Goal: Information Seeking & Learning: Learn about a topic

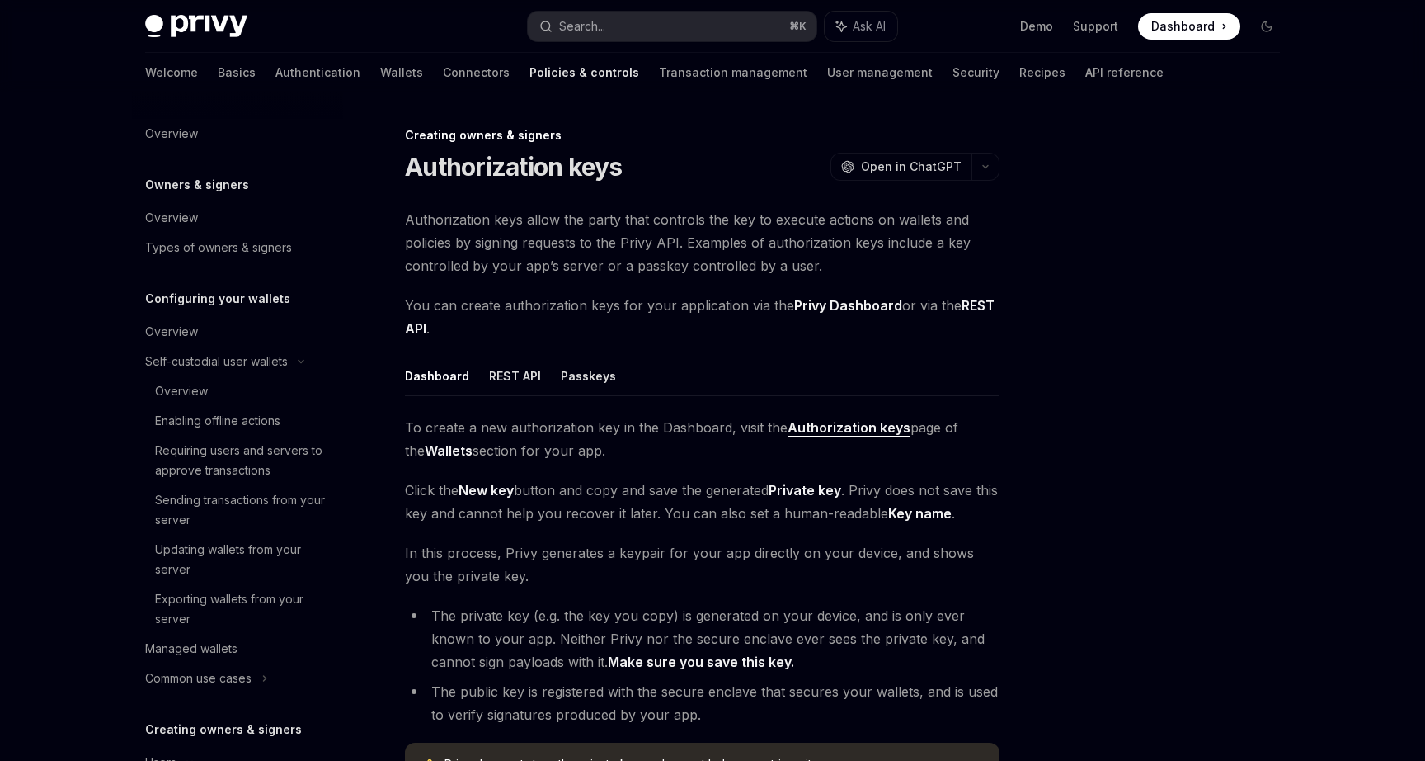
scroll to position [425, 0]
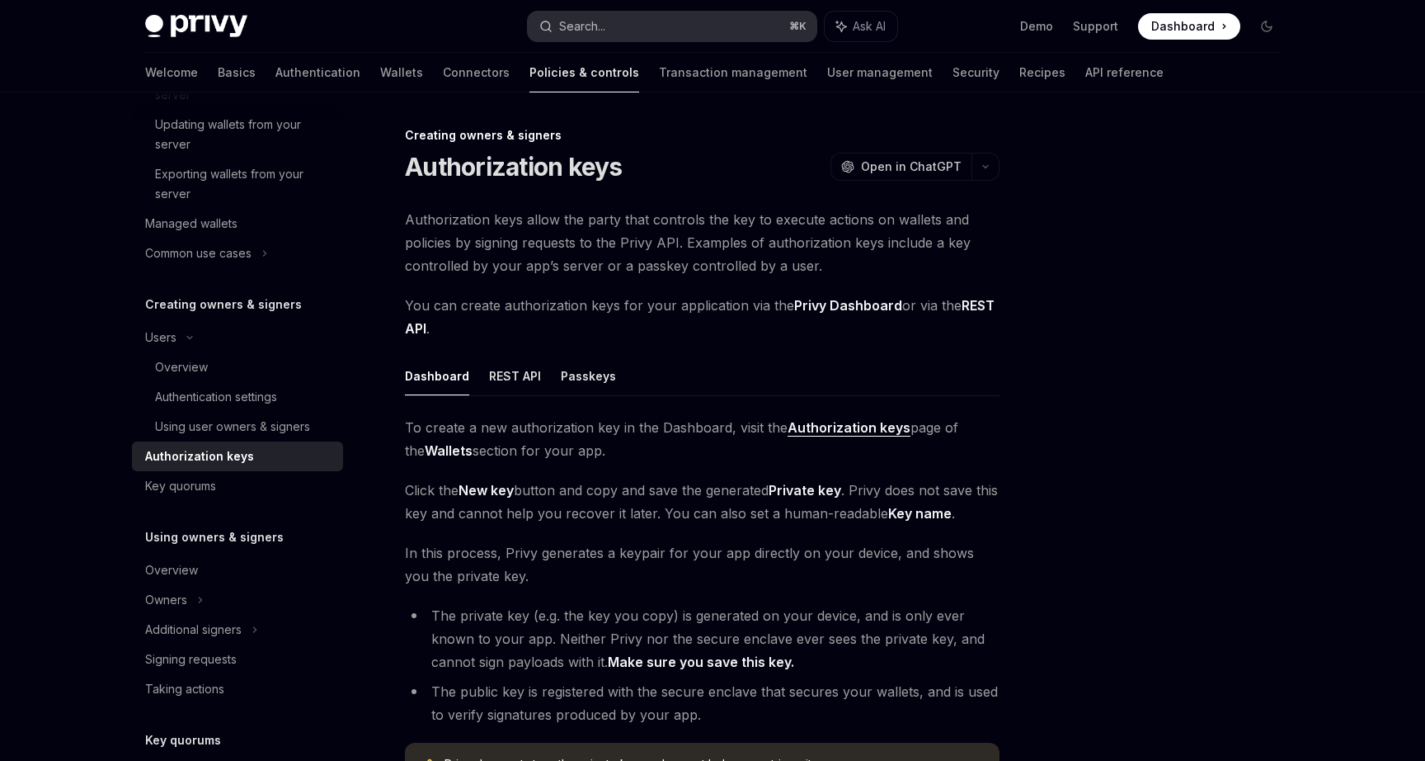
click at [593, 20] on div "Search..." at bounding box center [582, 26] width 46 height 20
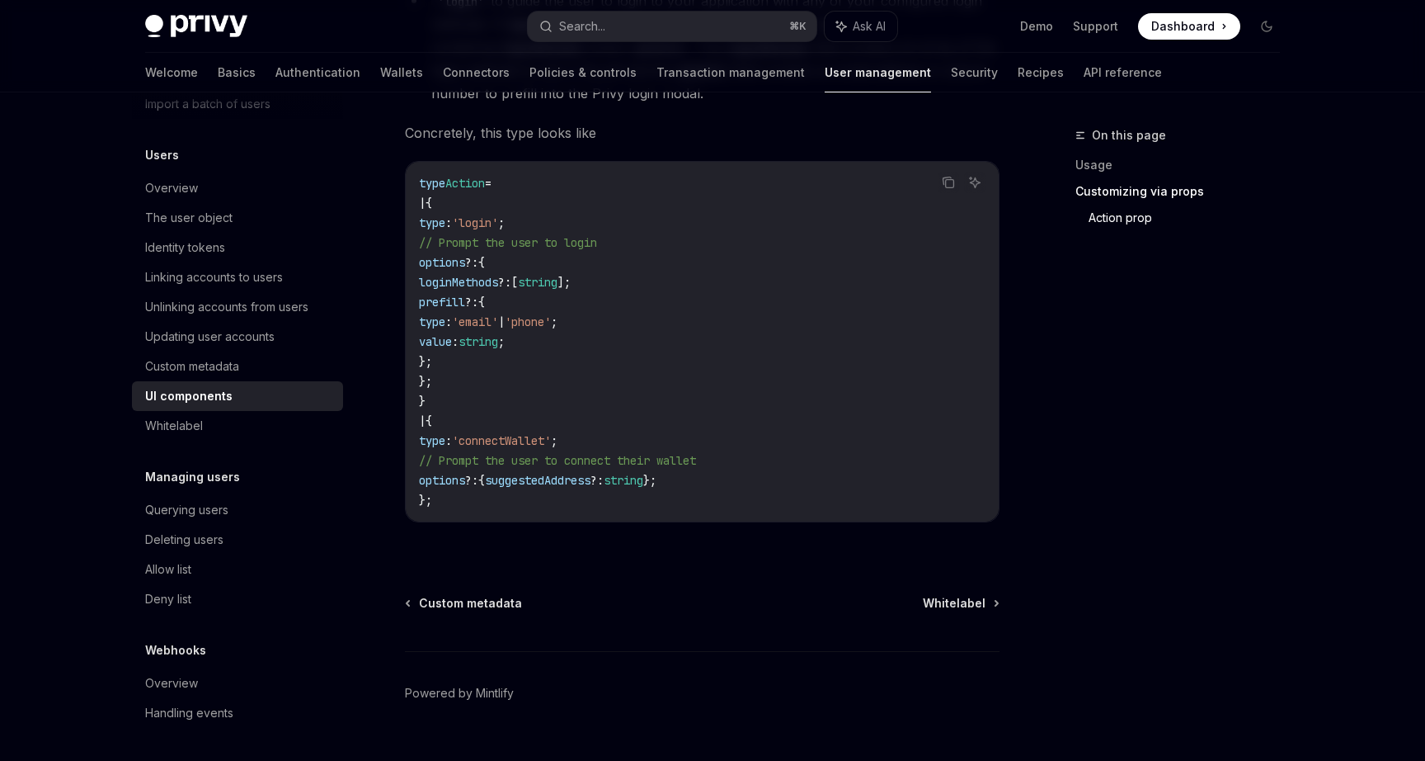
scroll to position [2914, 0]
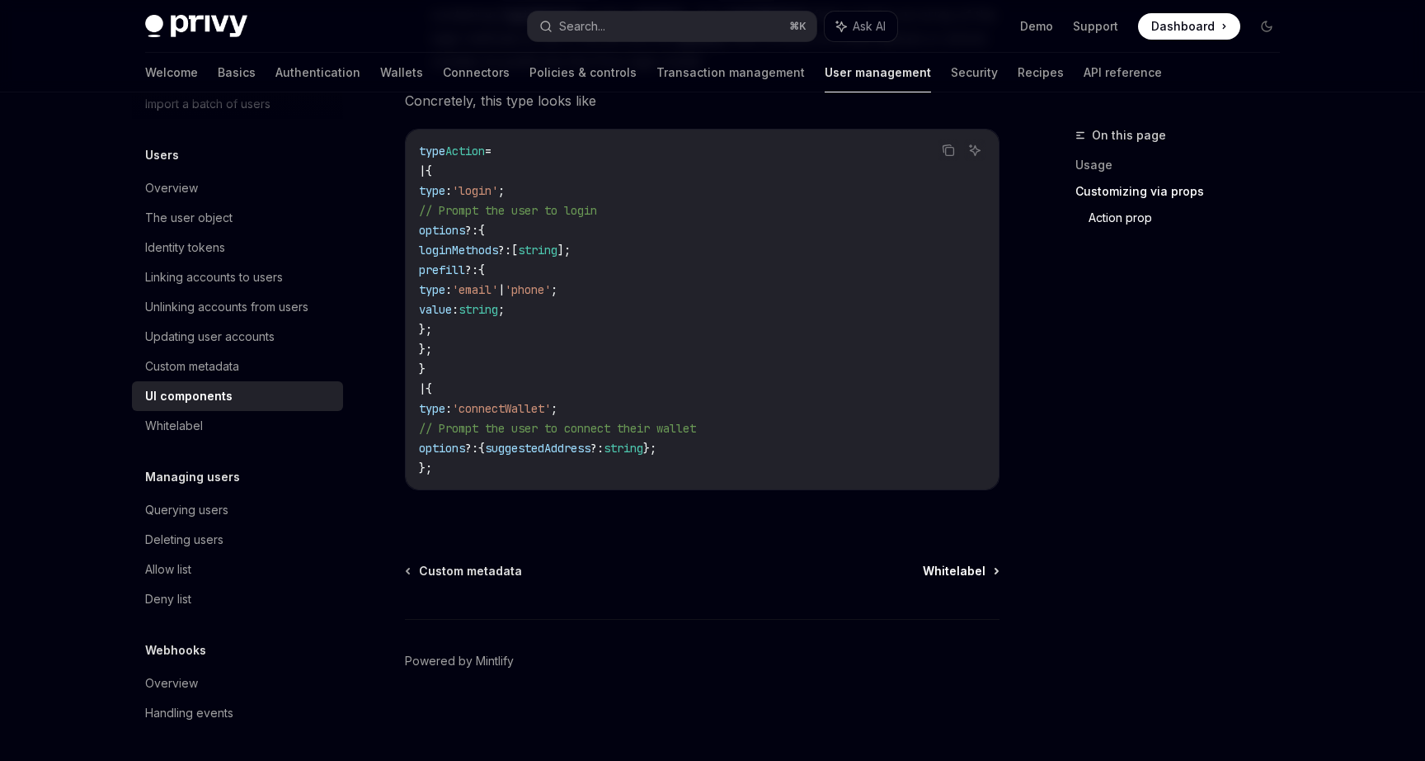
click at [937, 575] on span "Whitelabel" at bounding box center [954, 571] width 63 height 16
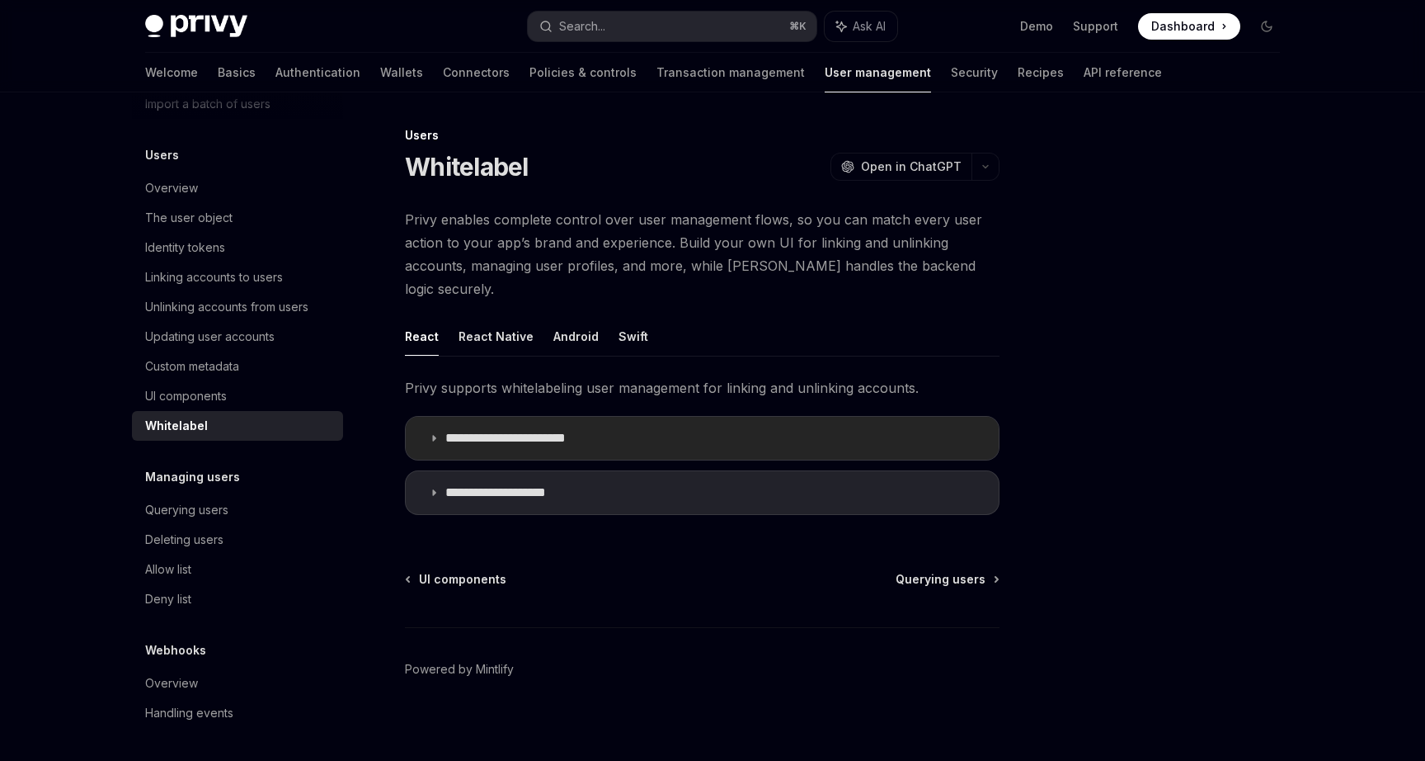
click at [478, 430] on p "**********" at bounding box center [521, 438] width 152 height 16
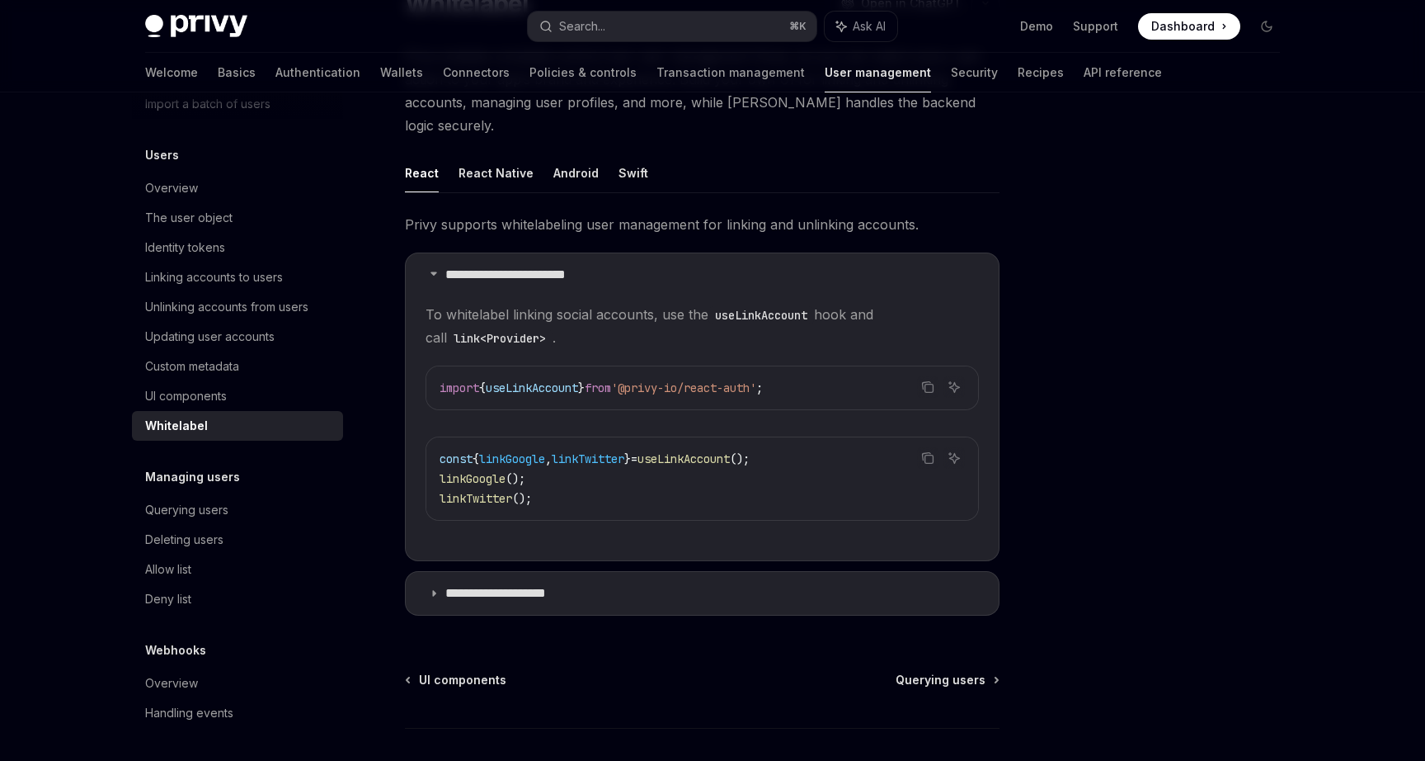
scroll to position [191, 0]
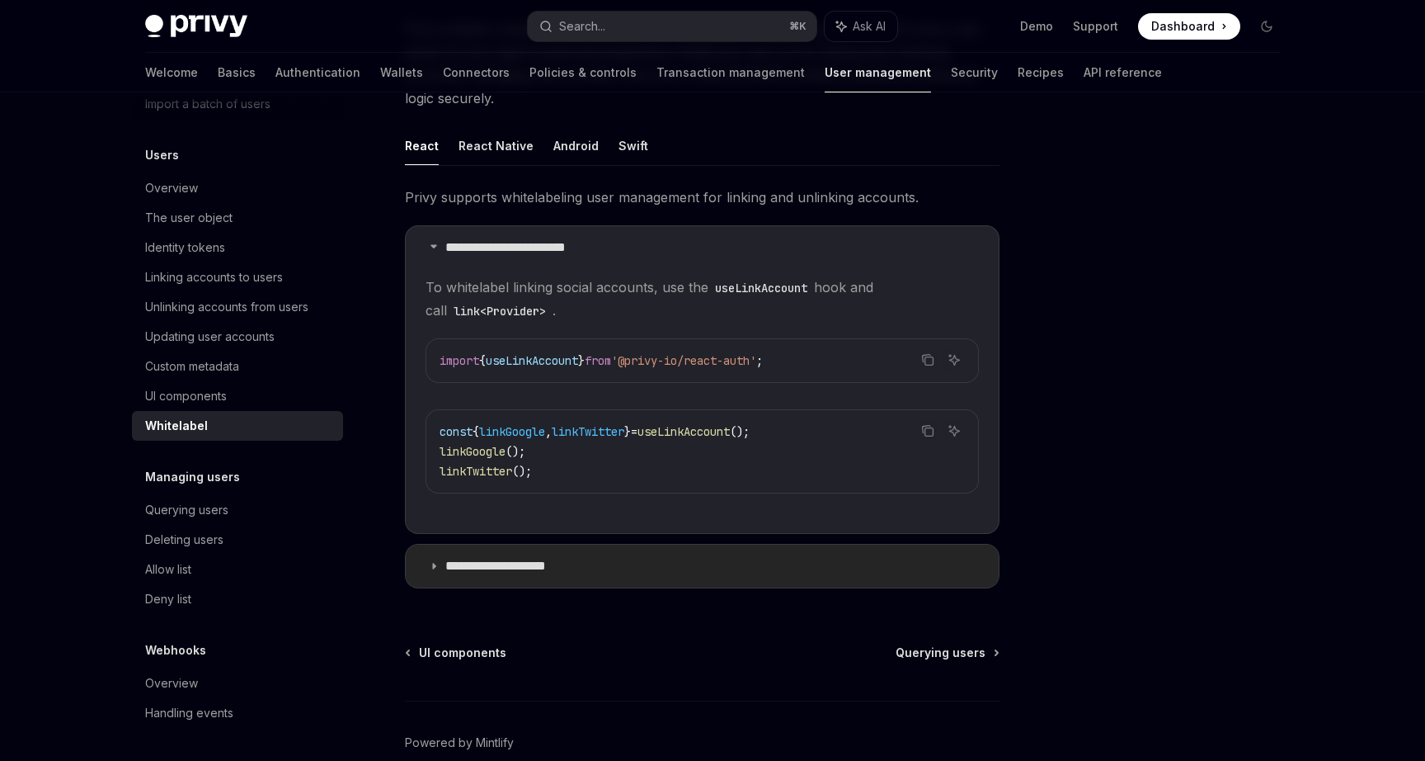
click at [504, 558] on p "**********" at bounding box center [511, 566] width 133 height 16
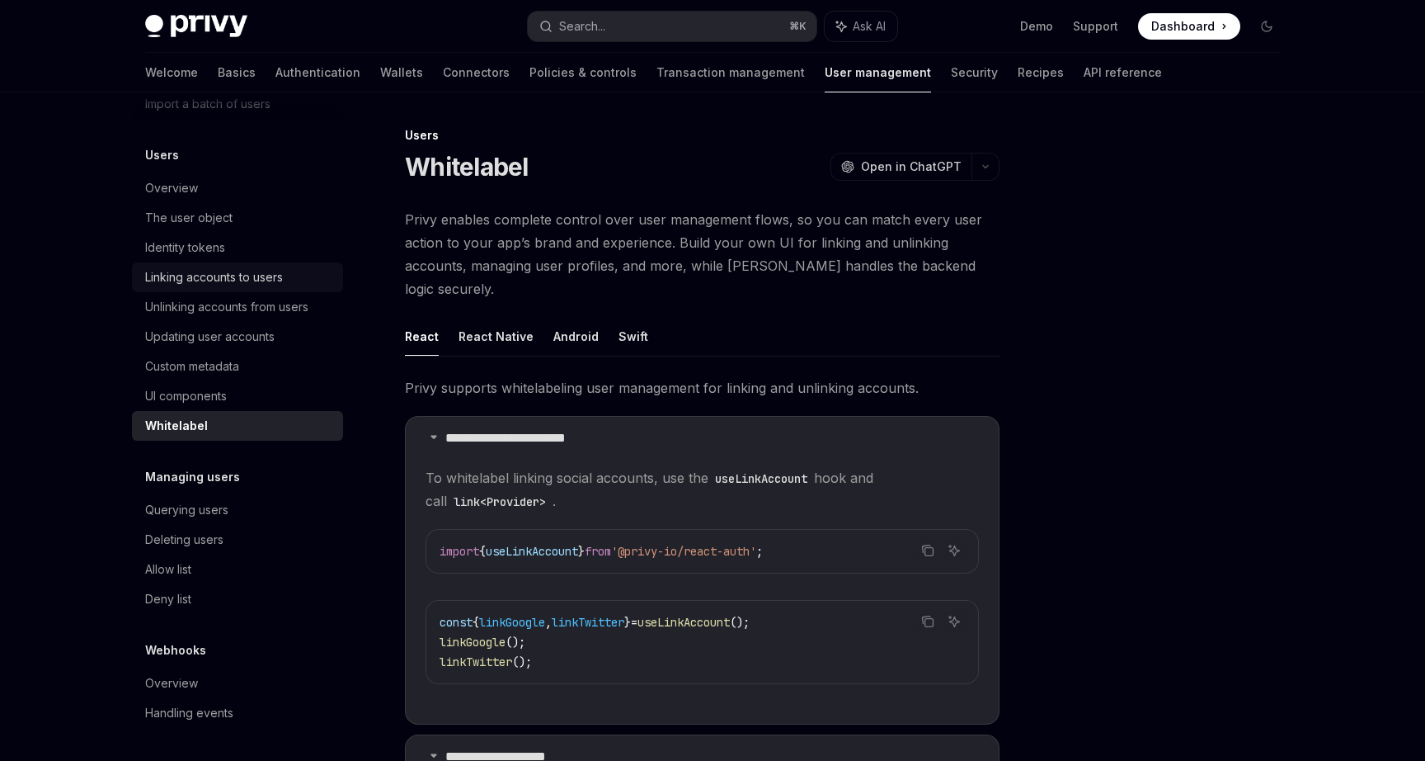
click at [219, 275] on div "Linking accounts to users" at bounding box center [214, 277] width 138 height 20
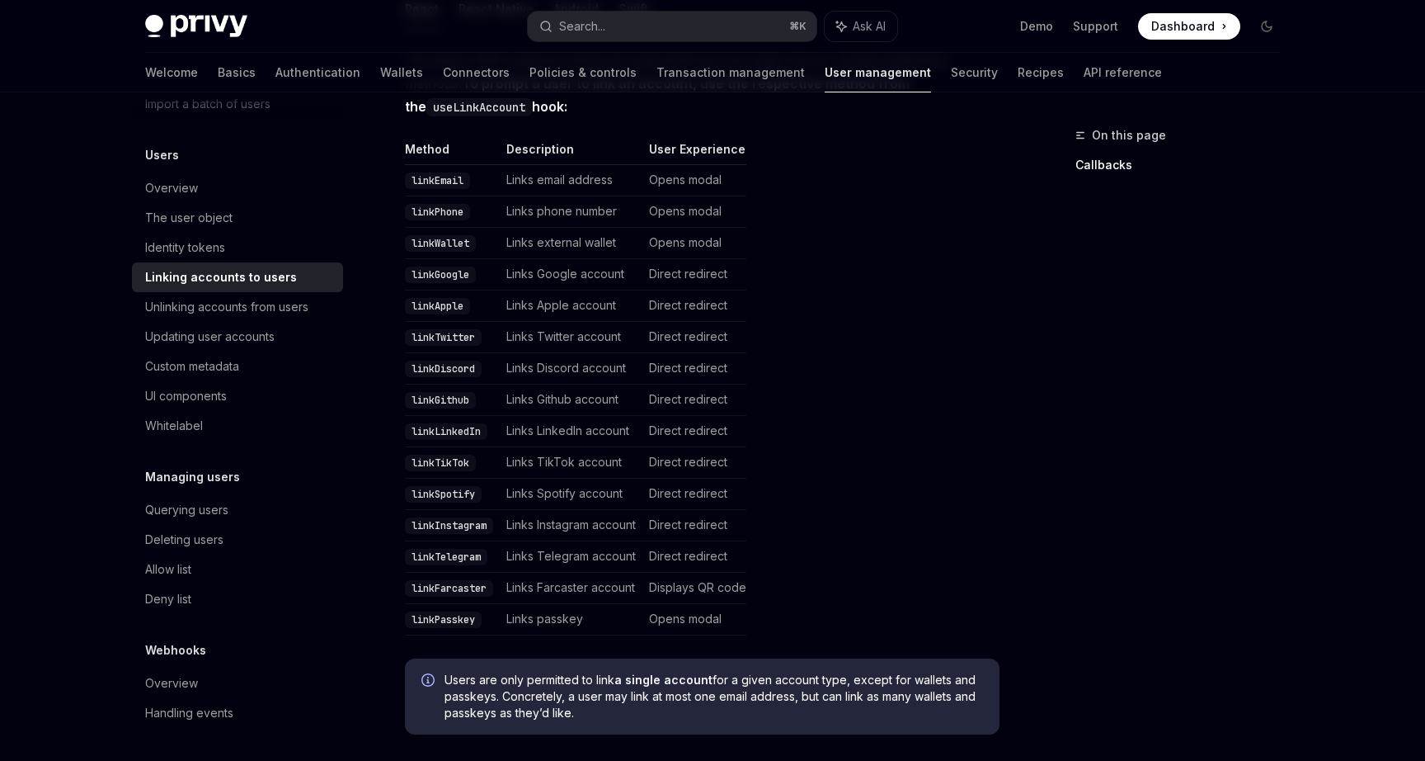
scroll to position [353, 0]
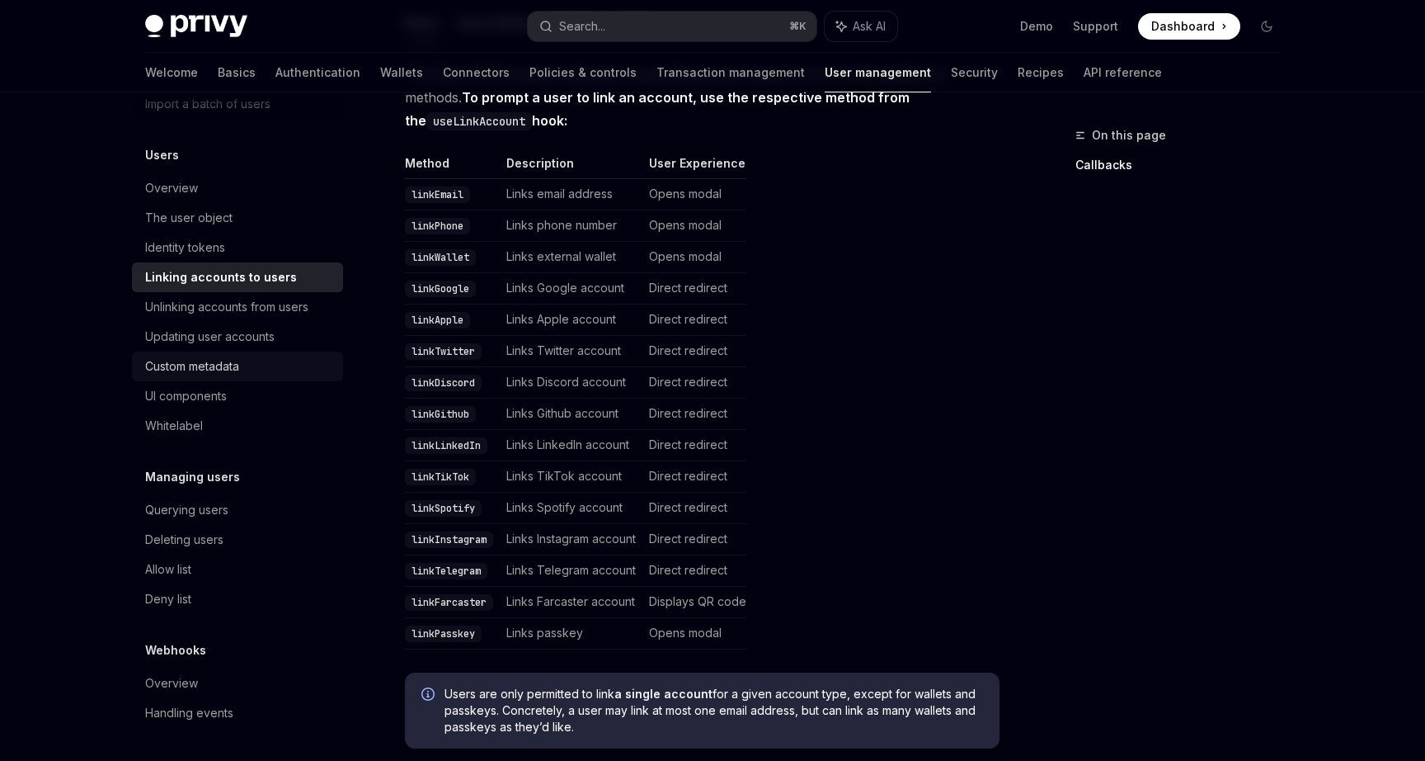
click at [215, 362] on div "Custom metadata" at bounding box center [192, 366] width 94 height 20
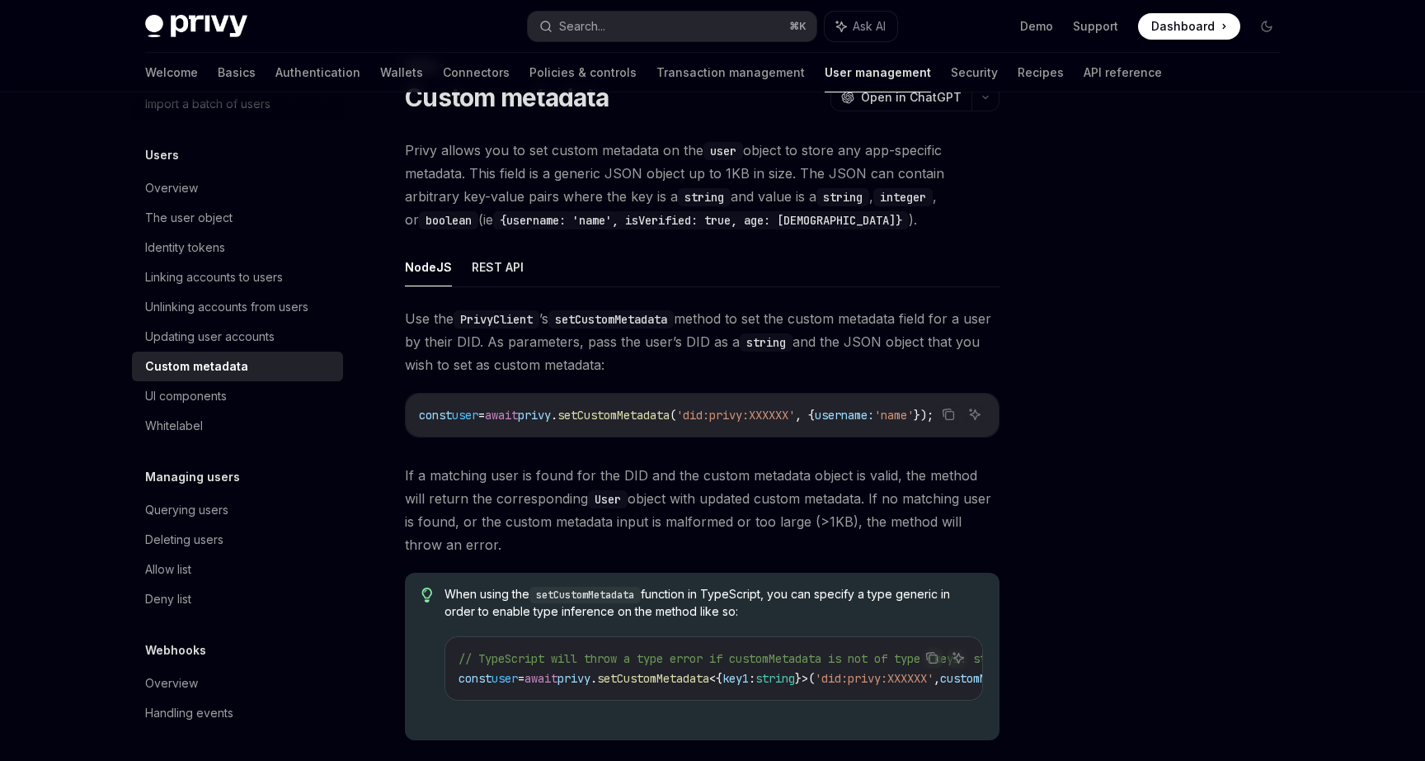
scroll to position [62, 0]
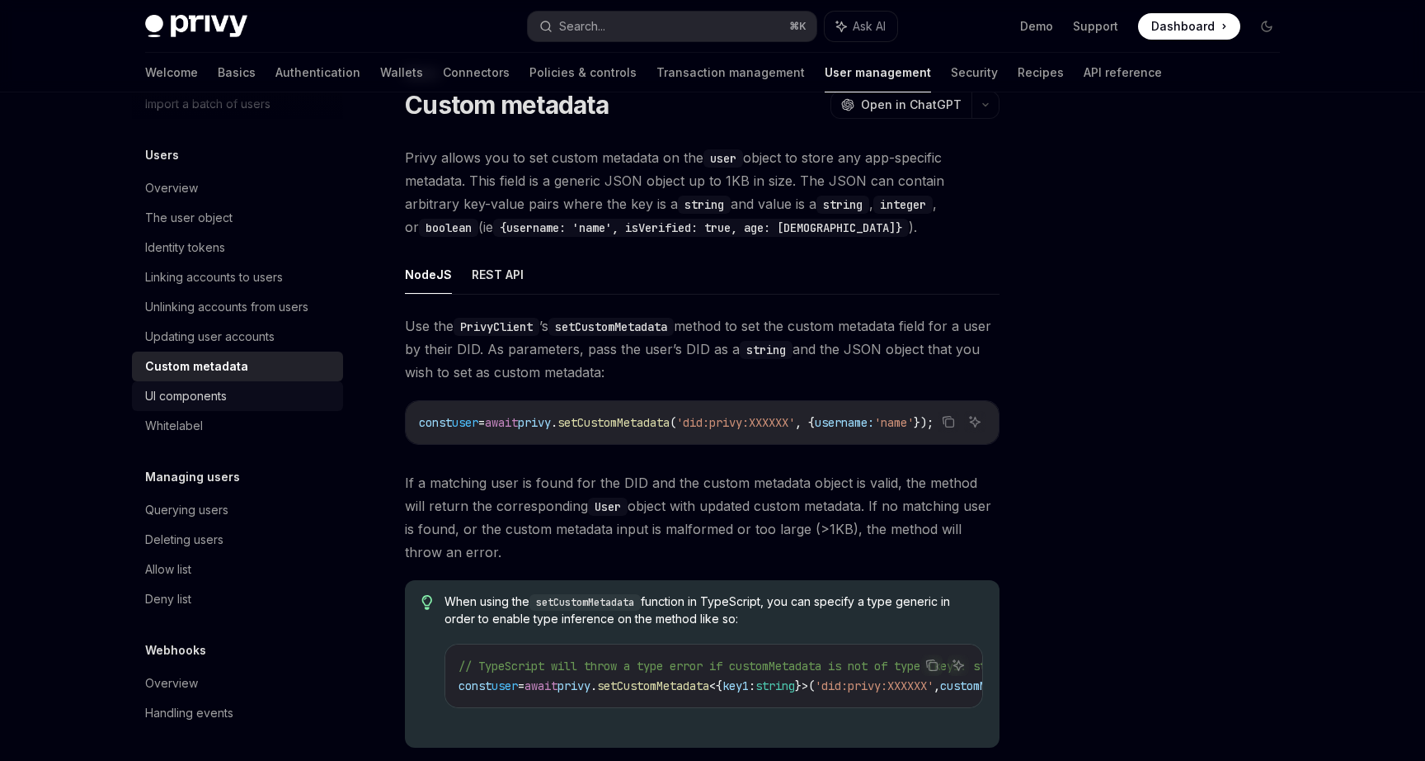
click at [219, 399] on div "UI components" at bounding box center [186, 396] width 82 height 20
type textarea "*"
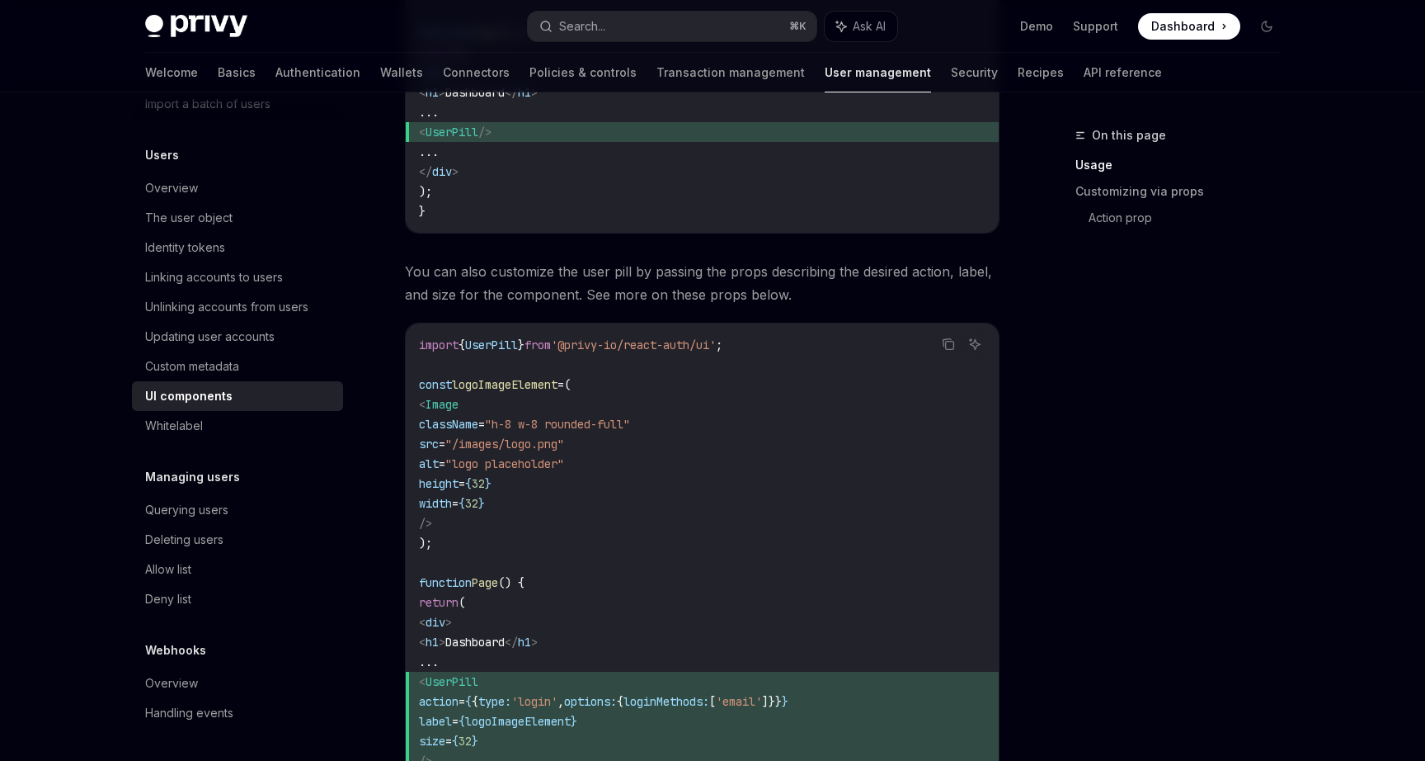
scroll to position [1045, 0]
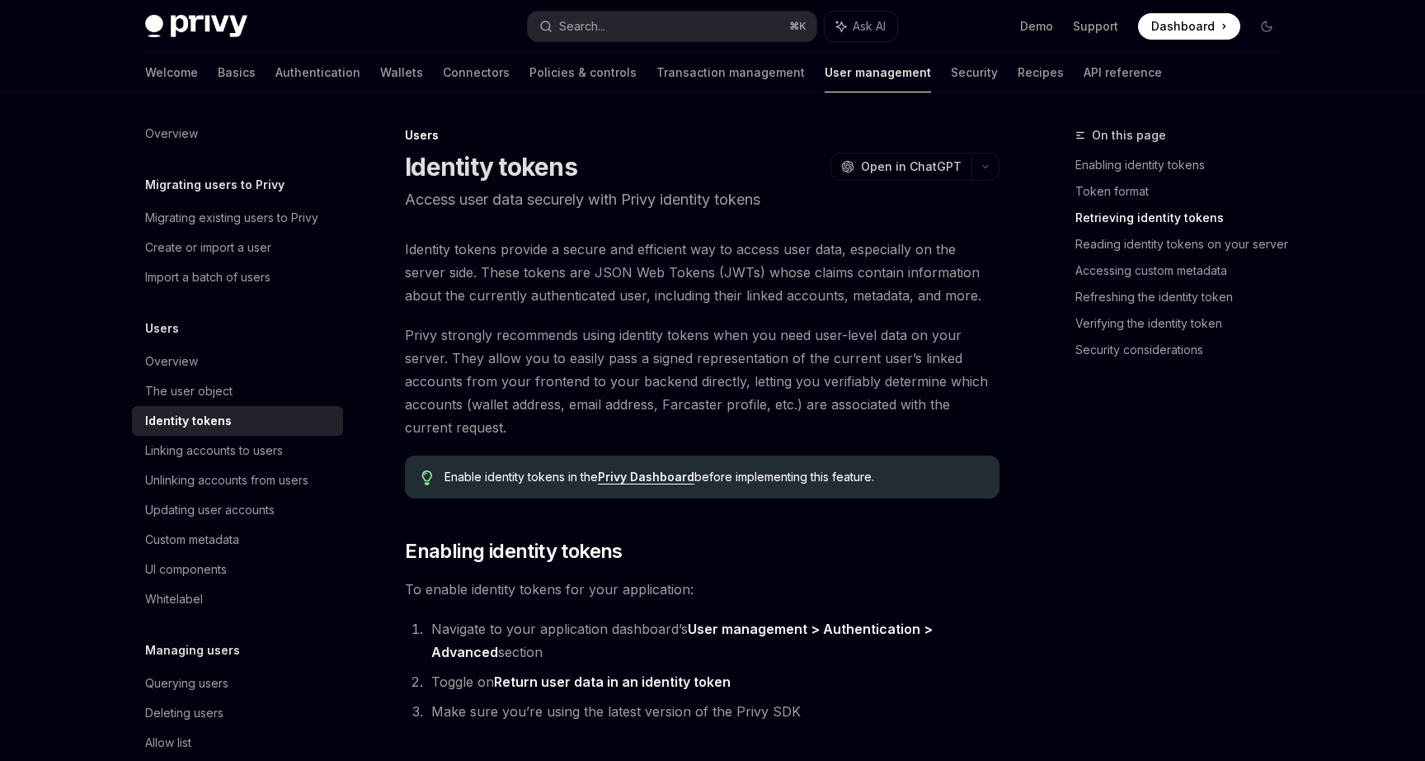
scroll to position [1508, 0]
